Goal: Check status: Check status

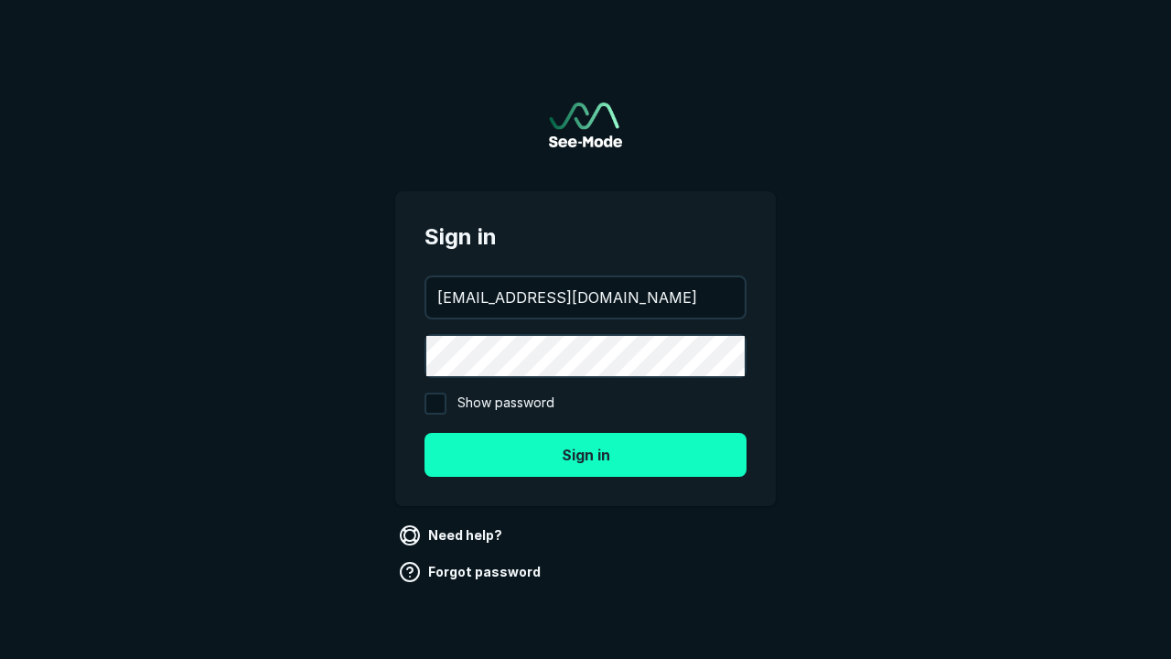
click at [585, 454] on button "Sign in" at bounding box center [585, 455] width 322 height 44
